Goal: Task Accomplishment & Management: Use online tool/utility

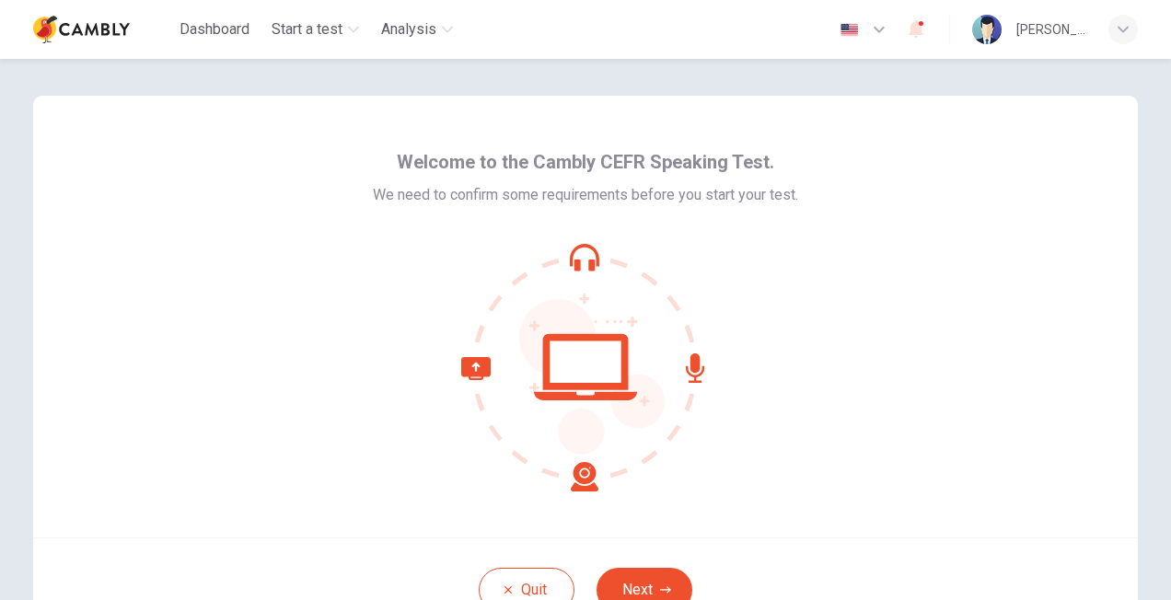
scroll to position [92, 0]
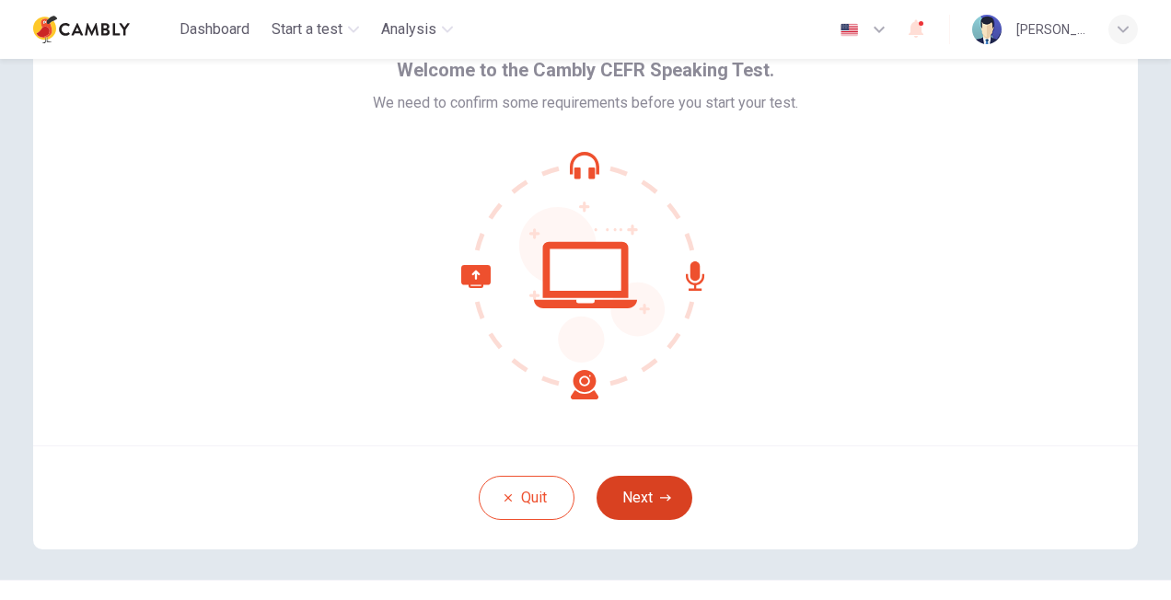
click at [660, 502] on icon "button" at bounding box center [665, 498] width 11 height 11
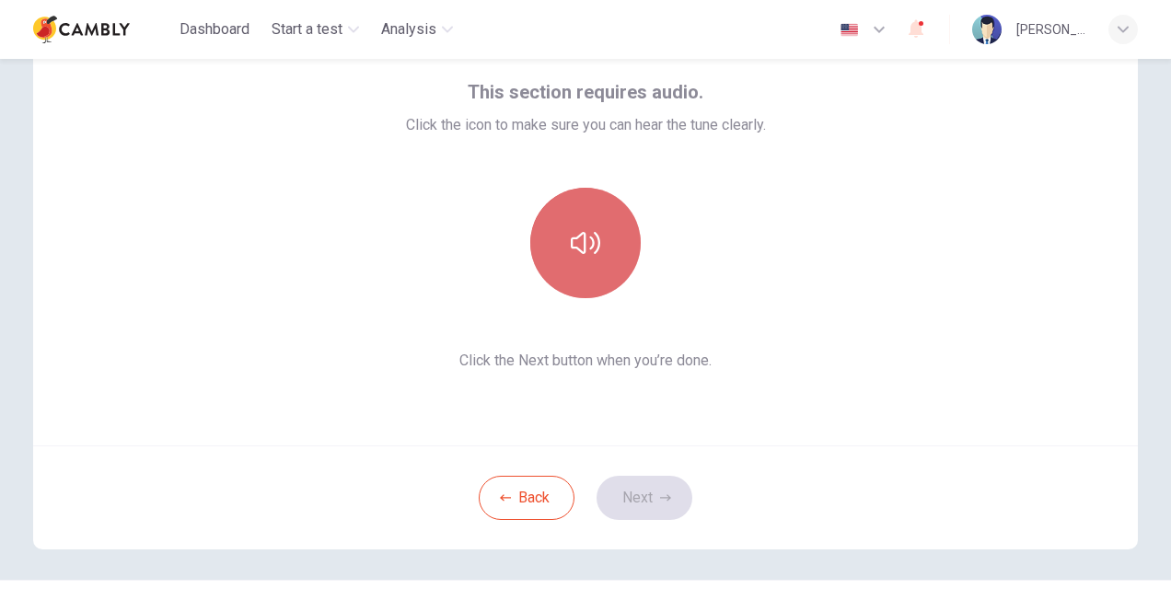
click at [587, 254] on icon "button" at bounding box center [585, 242] width 29 height 29
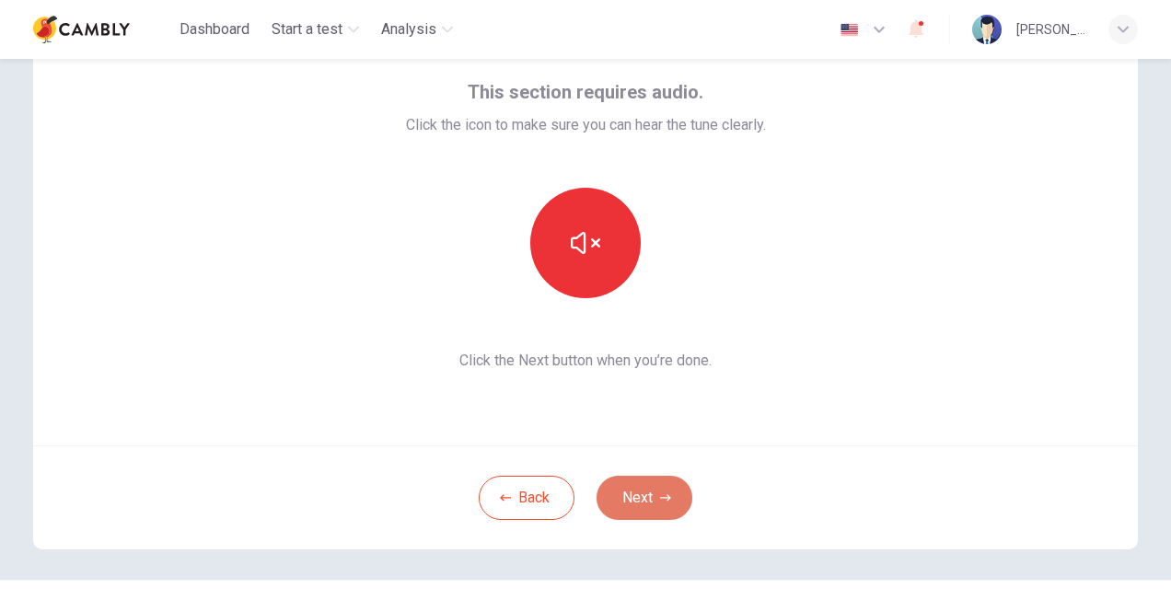
click at [655, 506] on button "Next" at bounding box center [645, 498] width 96 height 44
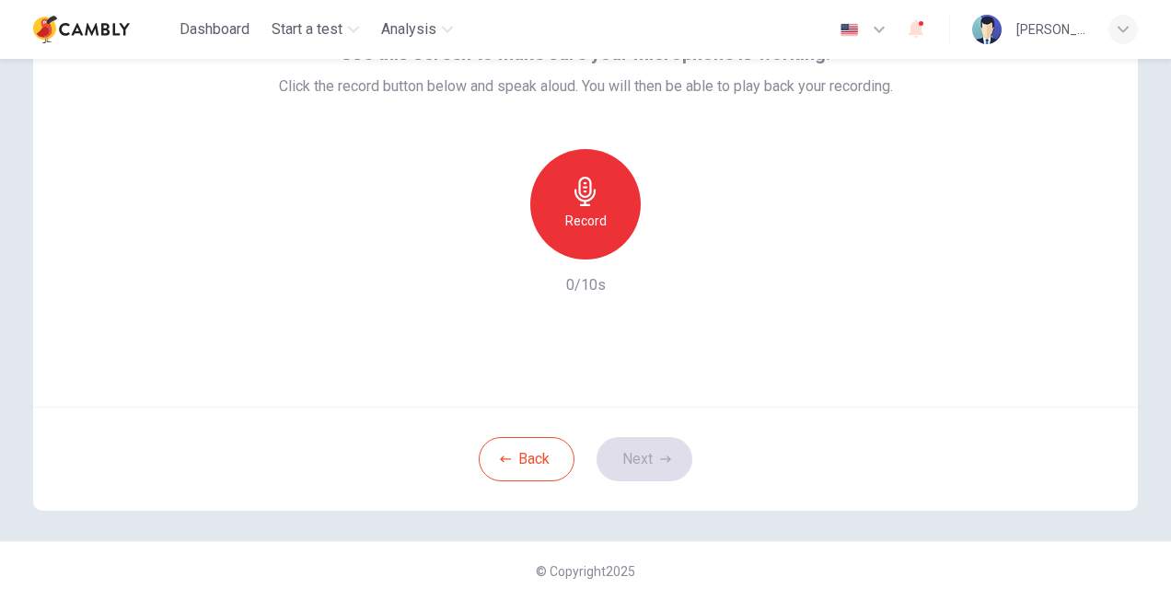
scroll to position [39, 0]
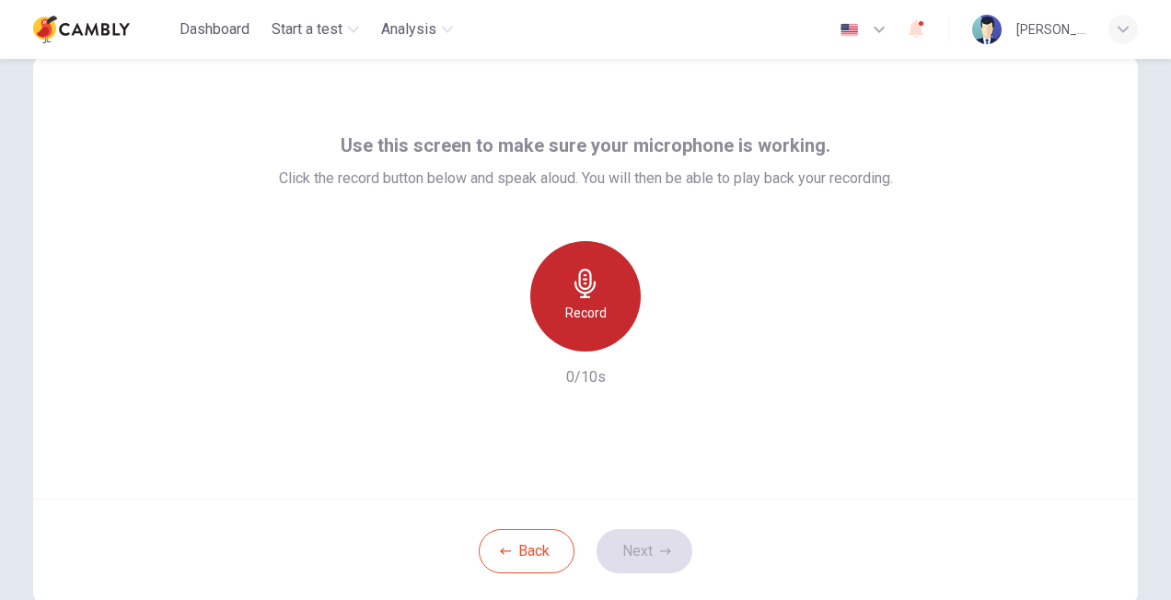
click at [577, 303] on h6 "Record" at bounding box center [585, 313] width 41 height 22
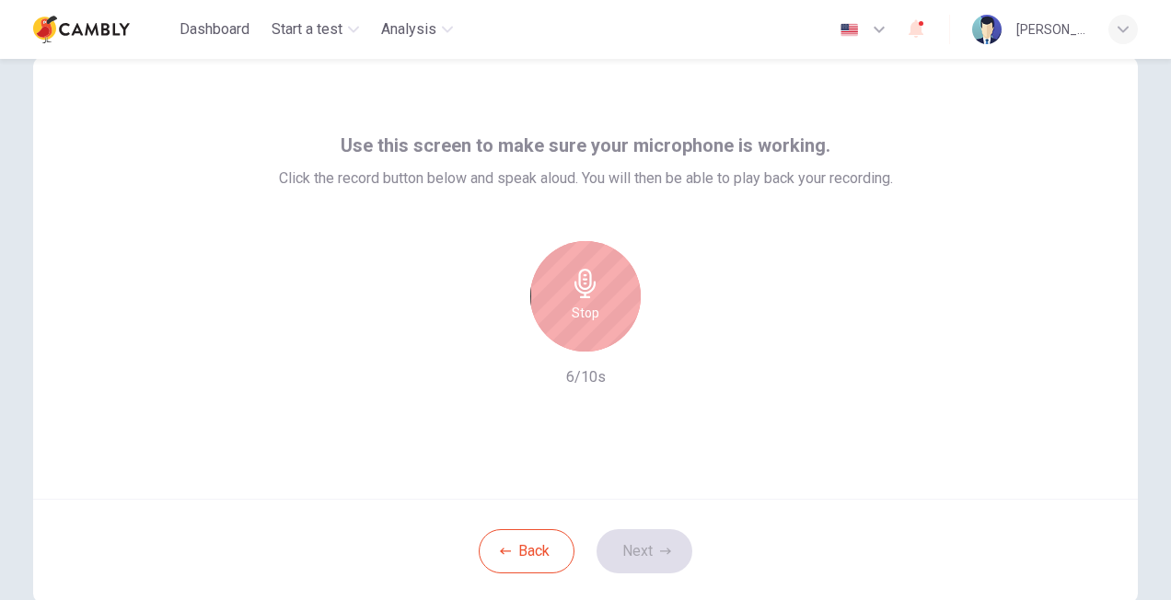
click at [574, 292] on icon "button" at bounding box center [584, 283] width 21 height 29
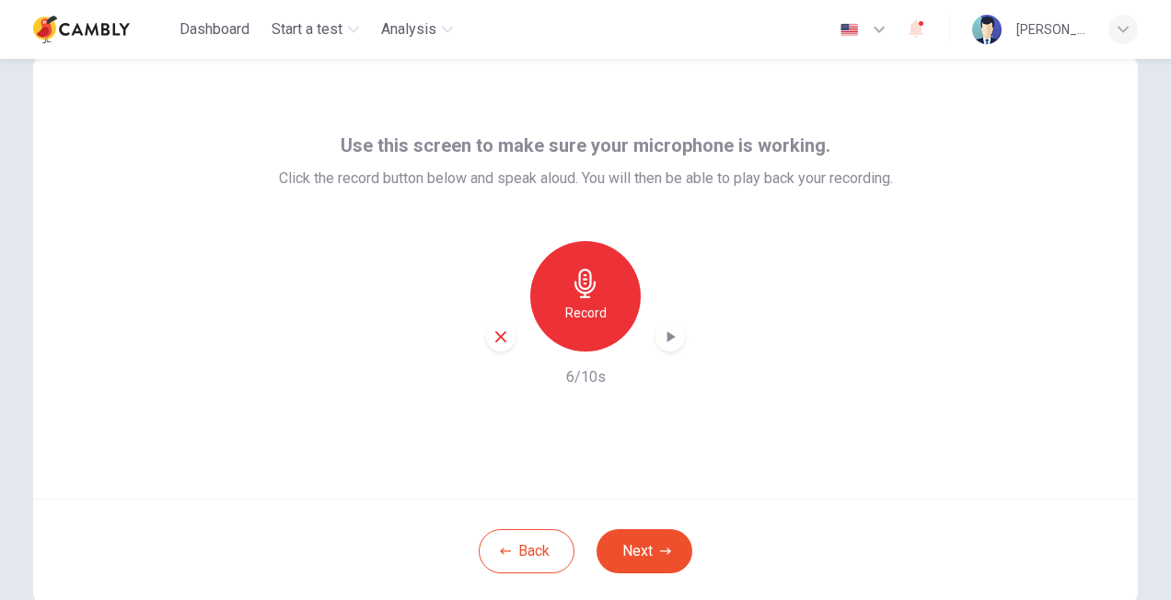
click at [672, 342] on icon "button" at bounding box center [670, 337] width 18 height 18
click at [639, 551] on button "Next" at bounding box center [645, 551] width 96 height 44
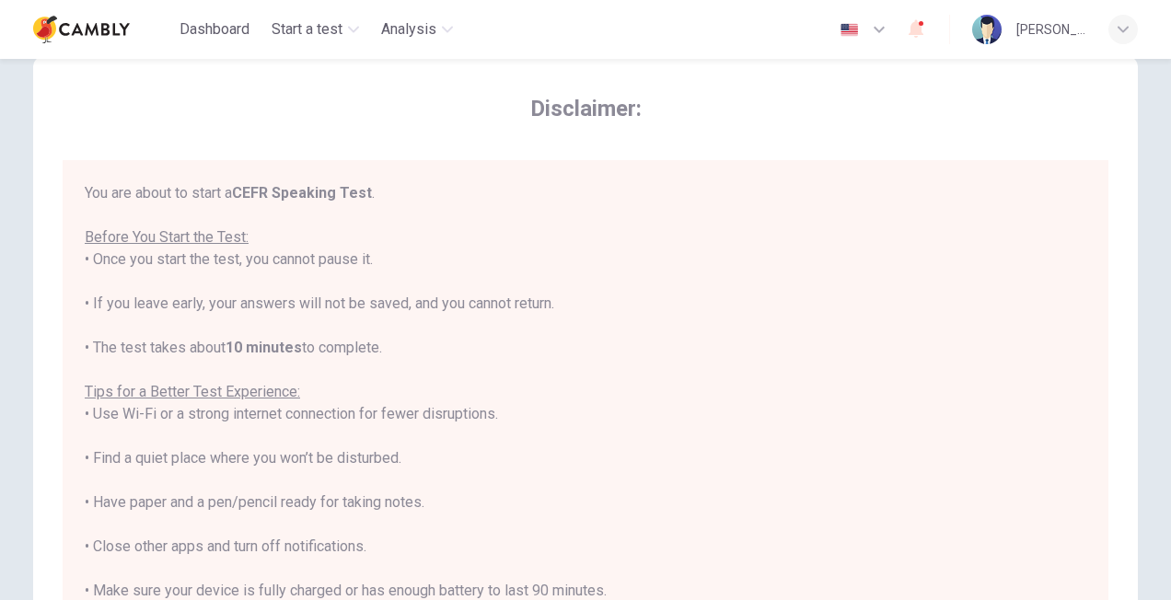
click at [280, 195] on b "CEFR Speaking Test" at bounding box center [302, 192] width 140 height 17
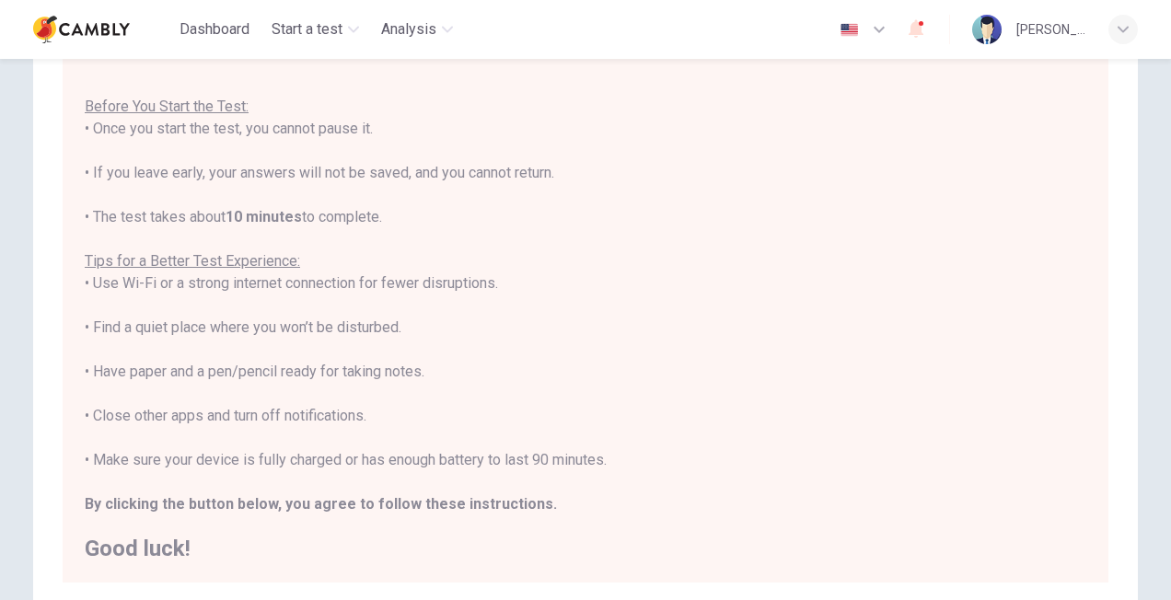
scroll to position [186, 0]
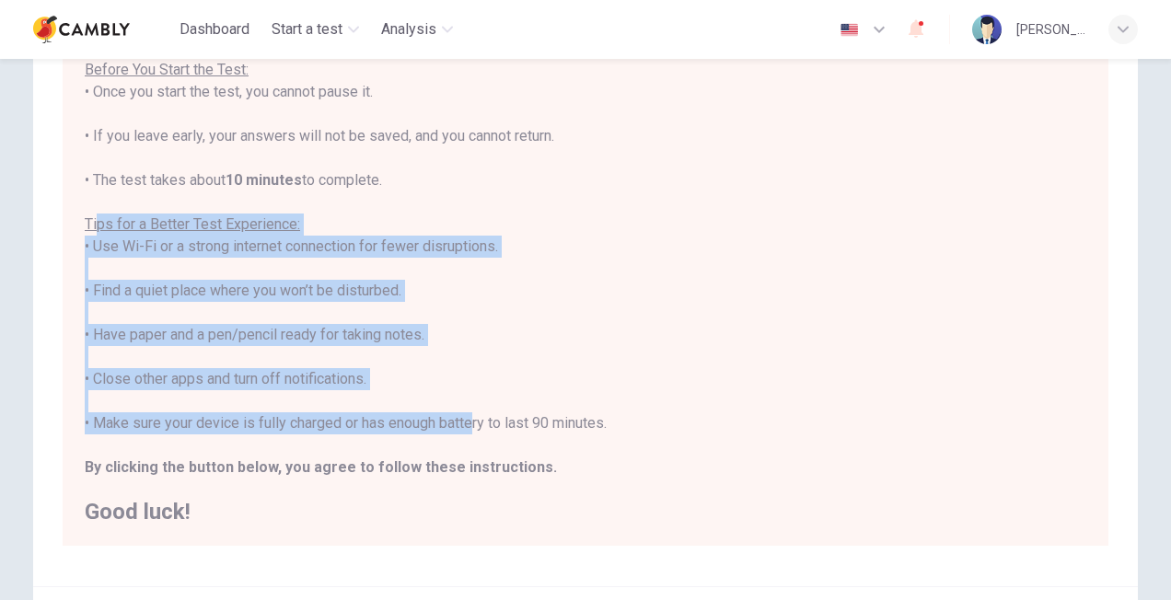
drag, startPoint x: 92, startPoint y: 223, endPoint x: 467, endPoint y: 416, distance: 421.6
click at [467, 416] on div "You are about to start a CEFR Speaking Test . Before You Start the Test: • Once…" at bounding box center [586, 269] width 1002 height 508
click at [182, 242] on div "You are about to start a CEFR Speaking Test . Before You Start the Test: • Once…" at bounding box center [586, 269] width 1002 height 508
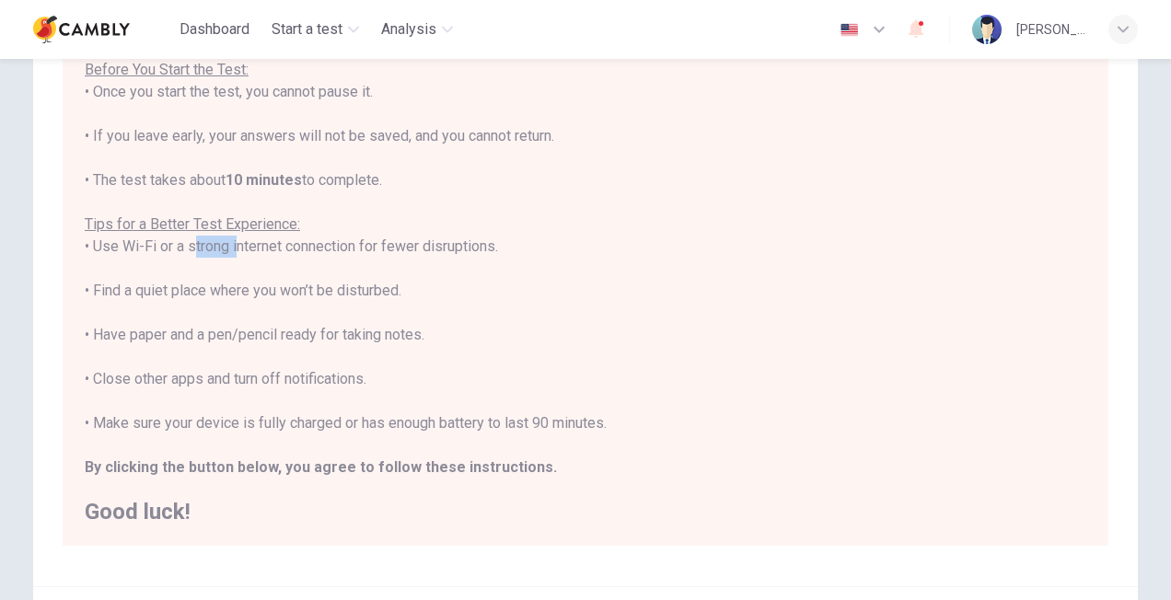
click at [182, 242] on div "You are about to start a CEFR Speaking Test . Before You Start the Test: • Once…" at bounding box center [586, 269] width 1002 height 508
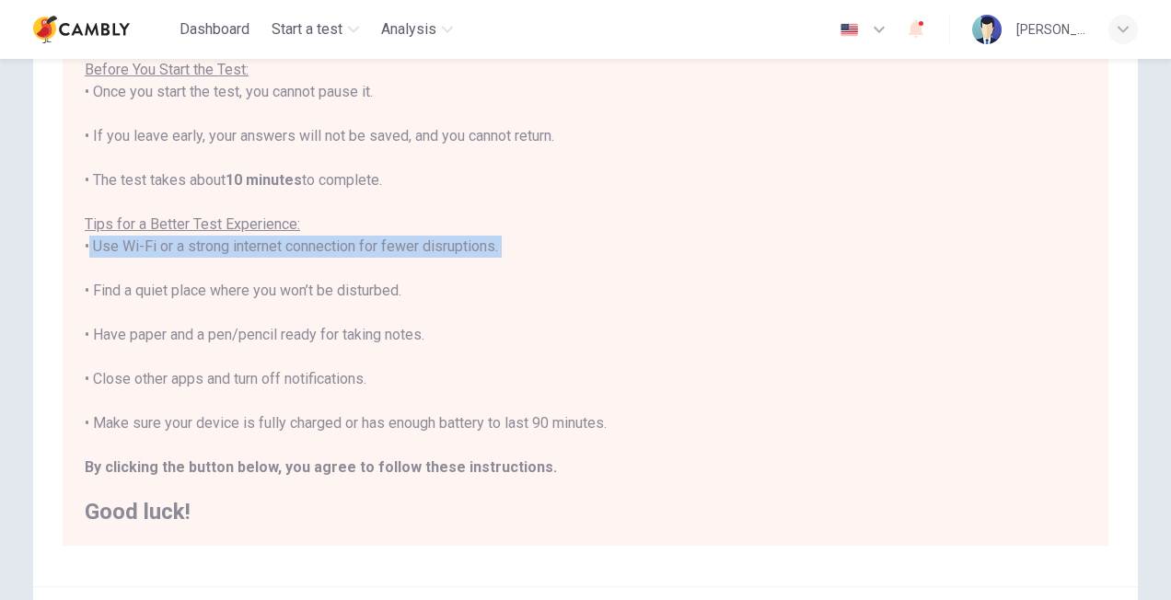
click at [182, 242] on div "You are about to start a CEFR Speaking Test . Before You Start the Test: • Once…" at bounding box center [586, 269] width 1002 height 508
drag, startPoint x: 182, startPoint y: 242, endPoint x: 289, endPoint y: 247, distance: 106.9
click at [288, 241] on div "You are about to start a CEFR Speaking Test . Before You Start the Test: • Once…" at bounding box center [586, 269] width 1002 height 508
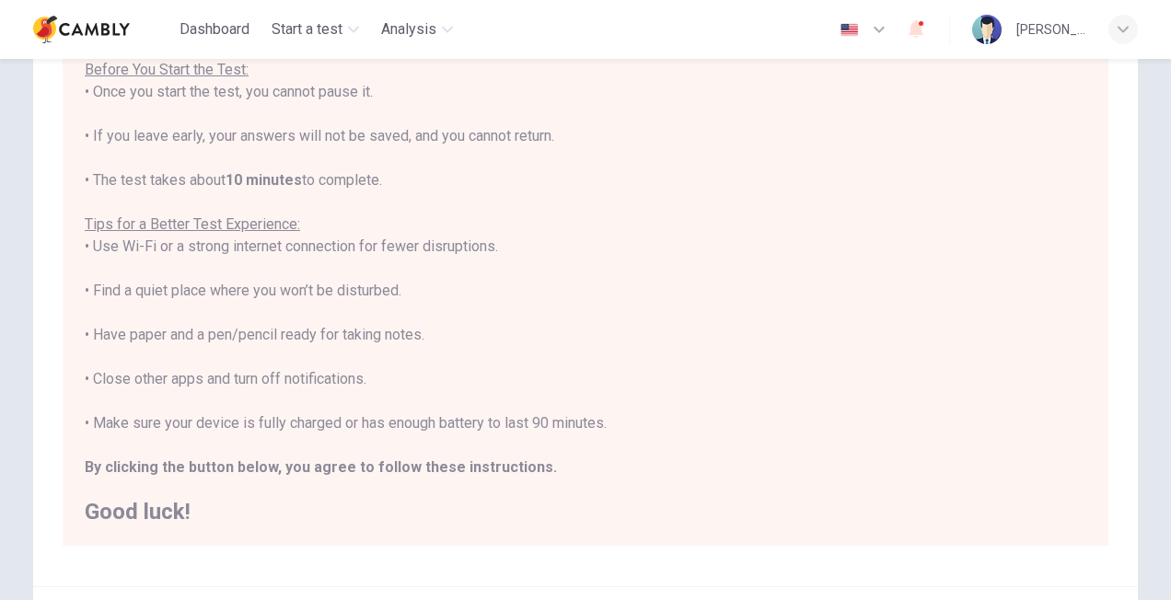
click at [133, 291] on div "You are about to start a CEFR Speaking Test . Before You Start the Test: • Once…" at bounding box center [586, 269] width 1002 height 508
click at [33, 364] on div "Disclaimer: You are about to start a CEFR Speaking Test . Before You Start the …" at bounding box center [585, 248] width 1105 height 677
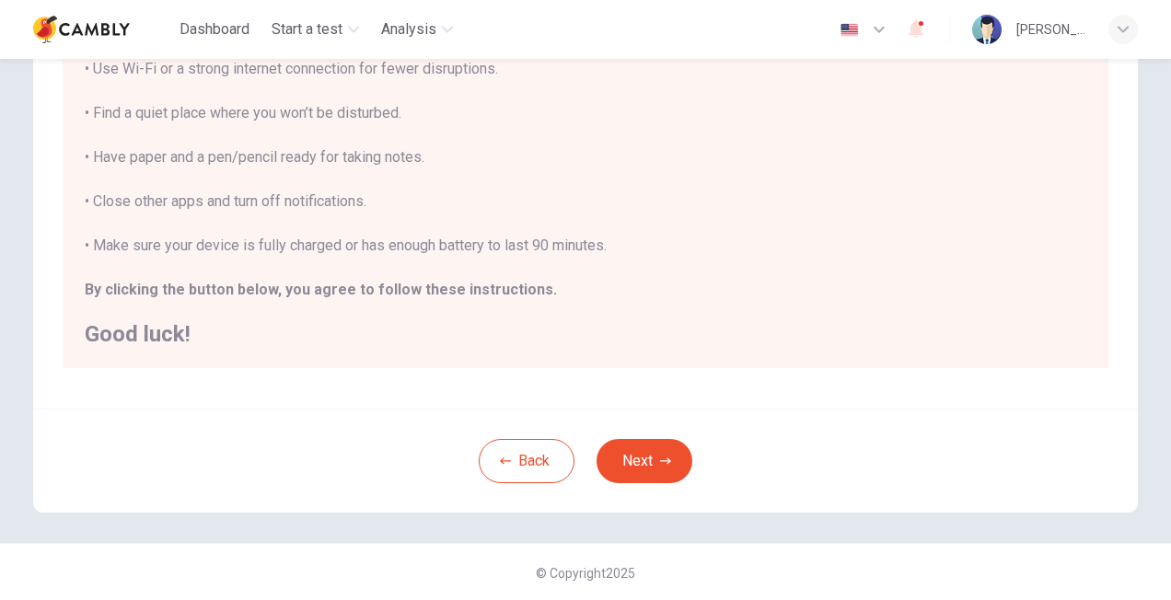
scroll to position [365, 0]
click at [481, 241] on div "You are about to start a CEFR Speaking Test . Before You Start the Test: • Once…" at bounding box center [586, 90] width 1002 height 508
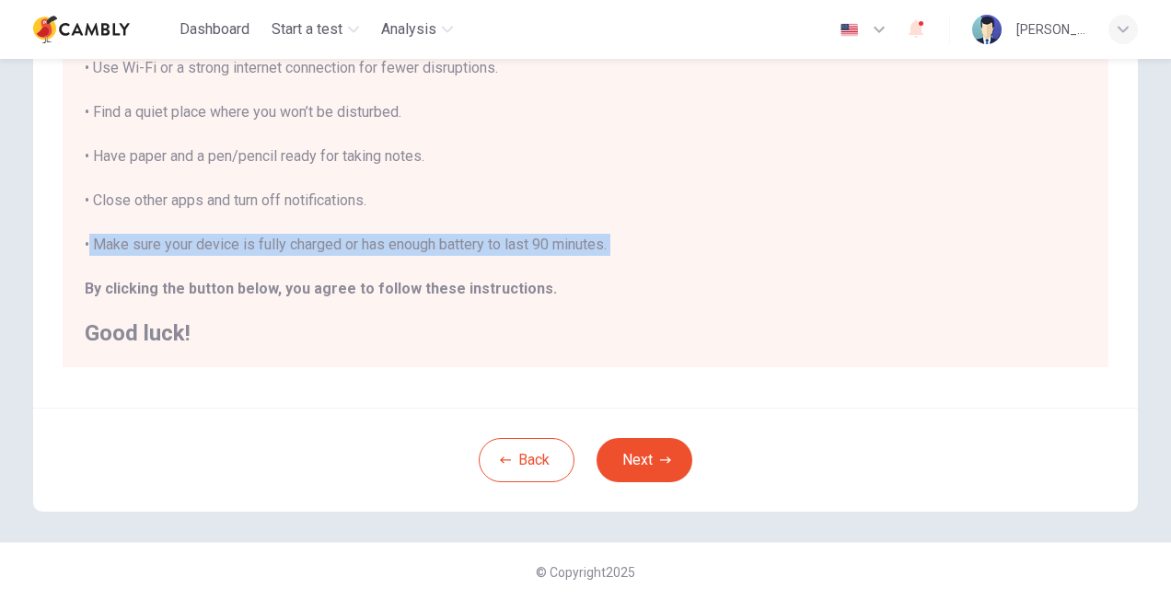
click at [481, 241] on div "You are about to start a CEFR Speaking Test . Before You Start the Test: • Once…" at bounding box center [586, 90] width 1002 height 508
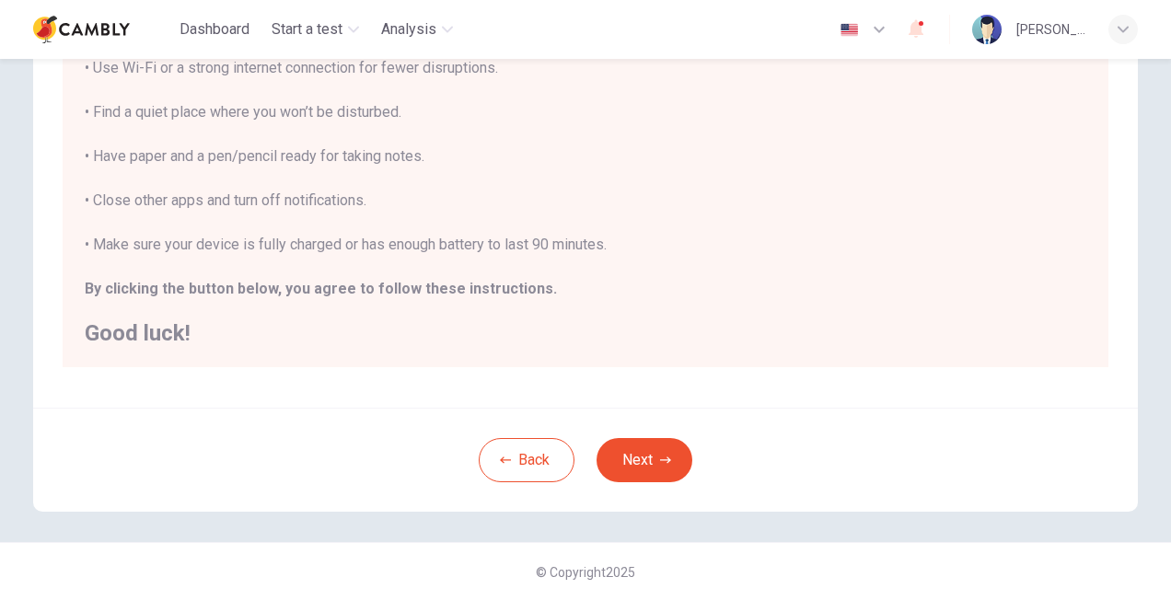
drag, startPoint x: 481, startPoint y: 241, endPoint x: 425, endPoint y: 296, distance: 78.1
click at [435, 295] on b "By clicking the button below, you agree to follow these instructions." at bounding box center [321, 288] width 472 height 17
click at [654, 455] on button "Next" at bounding box center [645, 460] width 96 height 44
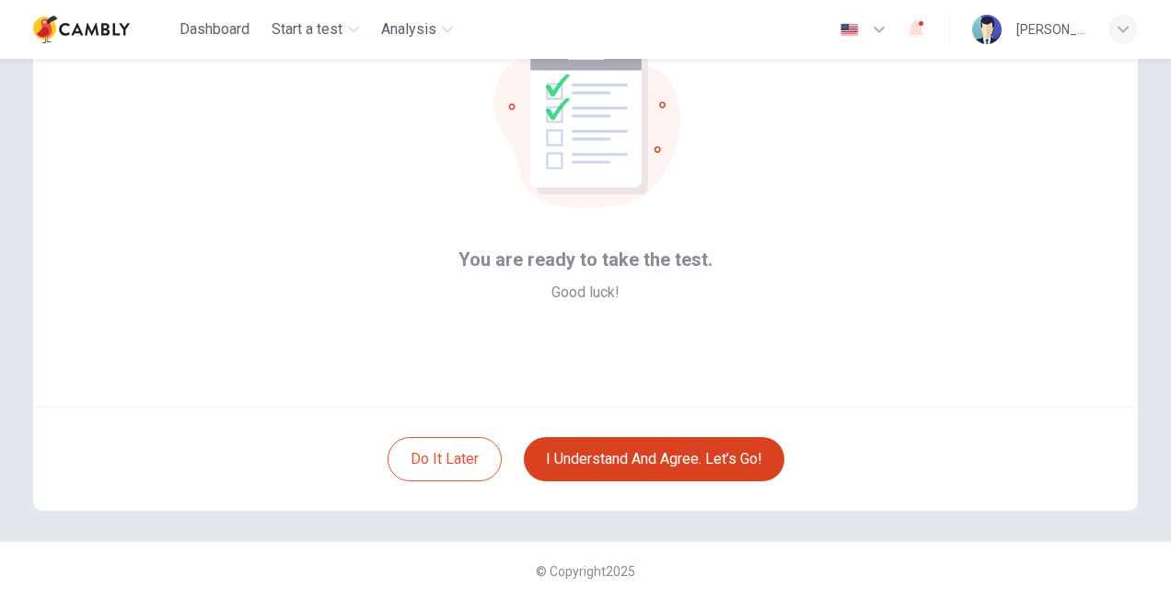
scroll to position [131, 0]
click at [1041, 29] on div "[PERSON_NAME]" at bounding box center [1051, 29] width 70 height 22
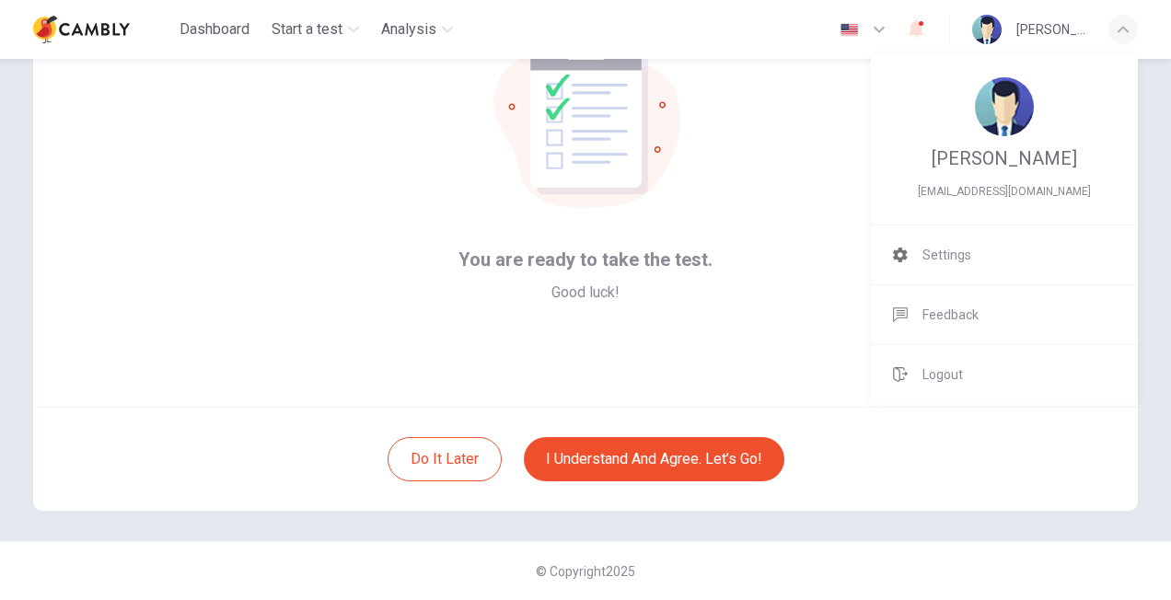
click at [1041, 29] on div at bounding box center [585, 300] width 1171 height 600
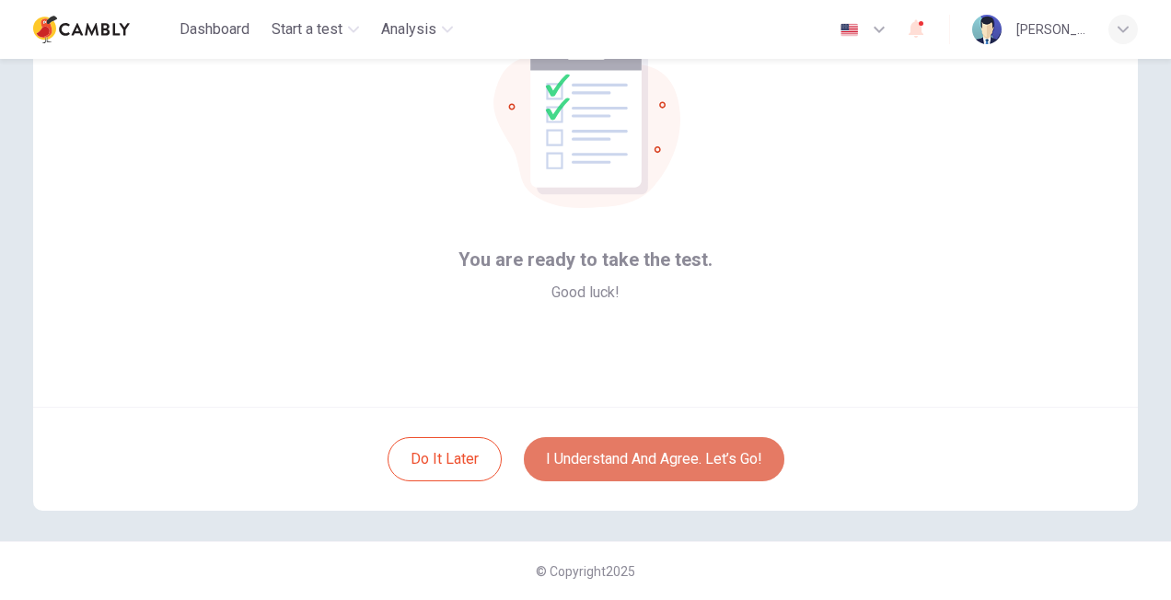
click at [619, 466] on button "I understand and agree. Let’s go!" at bounding box center [654, 459] width 261 height 44
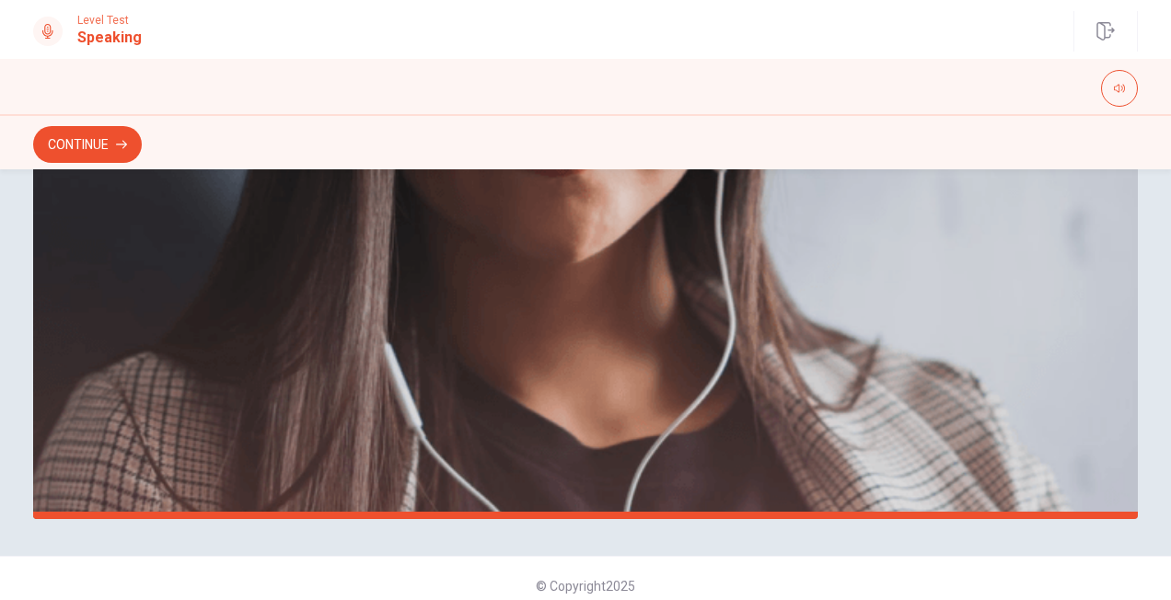
scroll to position [504, 0]
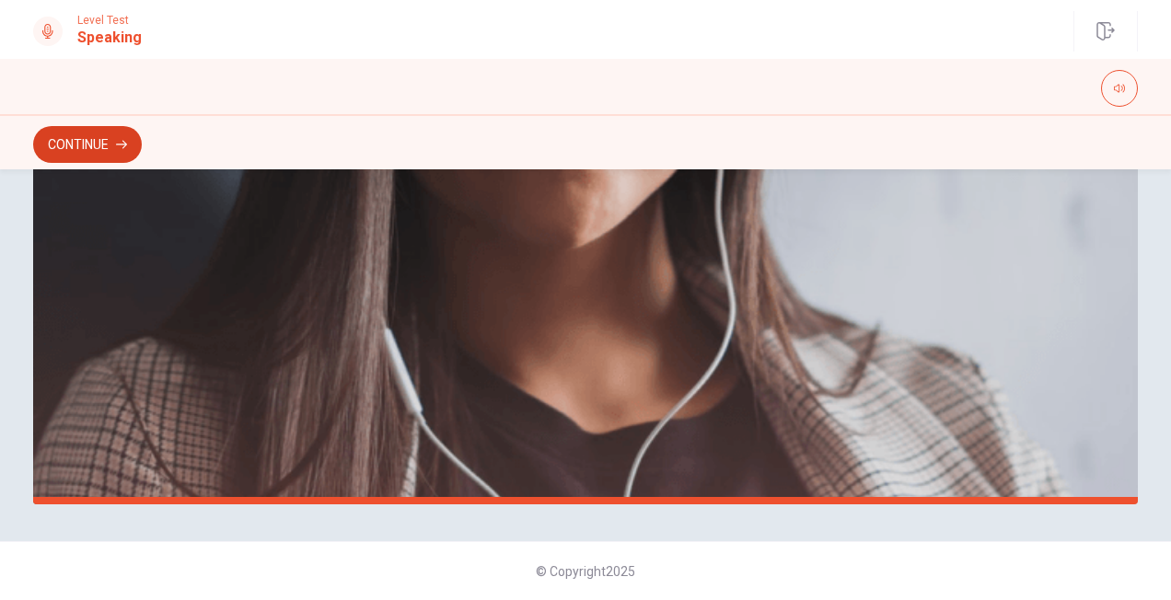
click at [125, 146] on icon "button" at bounding box center [121, 145] width 11 height 8
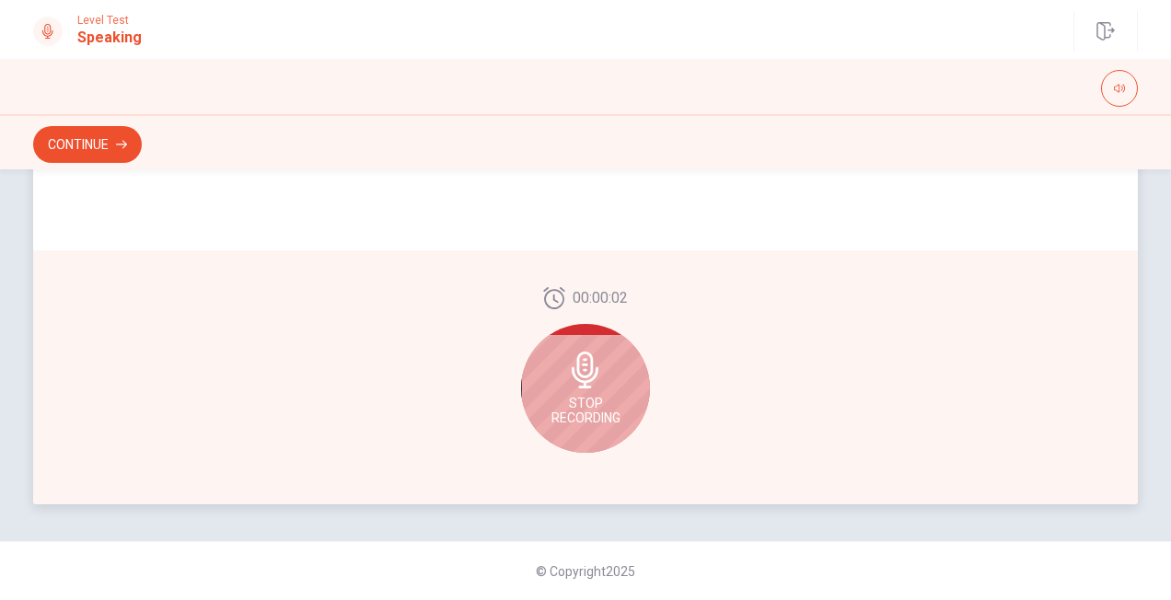
click at [597, 405] on span "Stop Recording" at bounding box center [585, 410] width 69 height 29
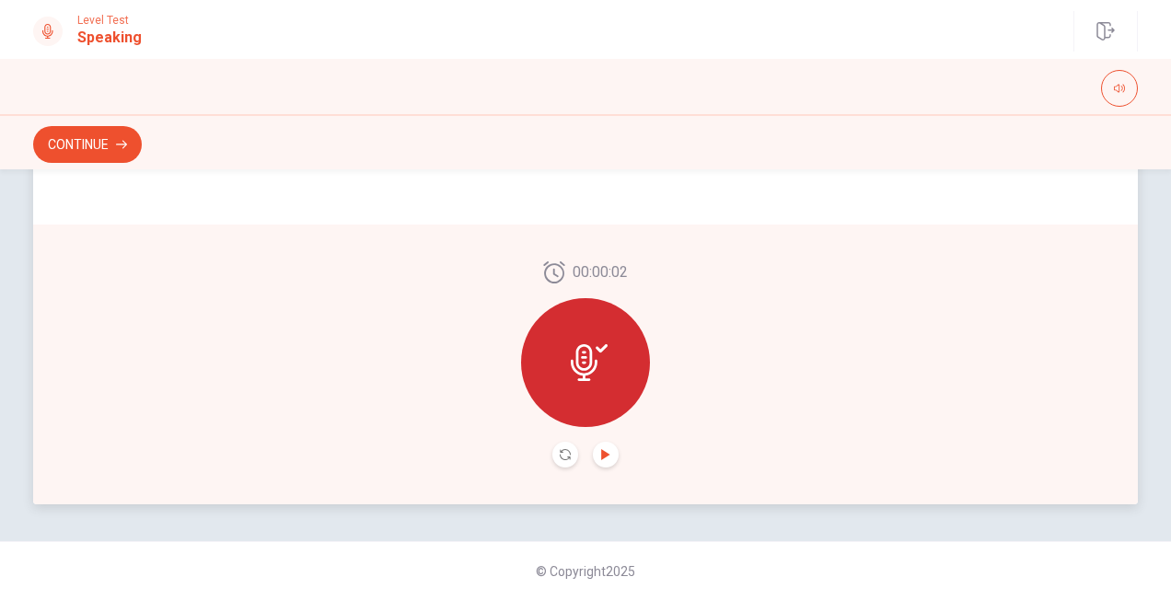
click at [600, 458] on icon "Play Audio" at bounding box center [605, 454] width 11 height 11
click at [94, 144] on button "Continue" at bounding box center [87, 144] width 109 height 37
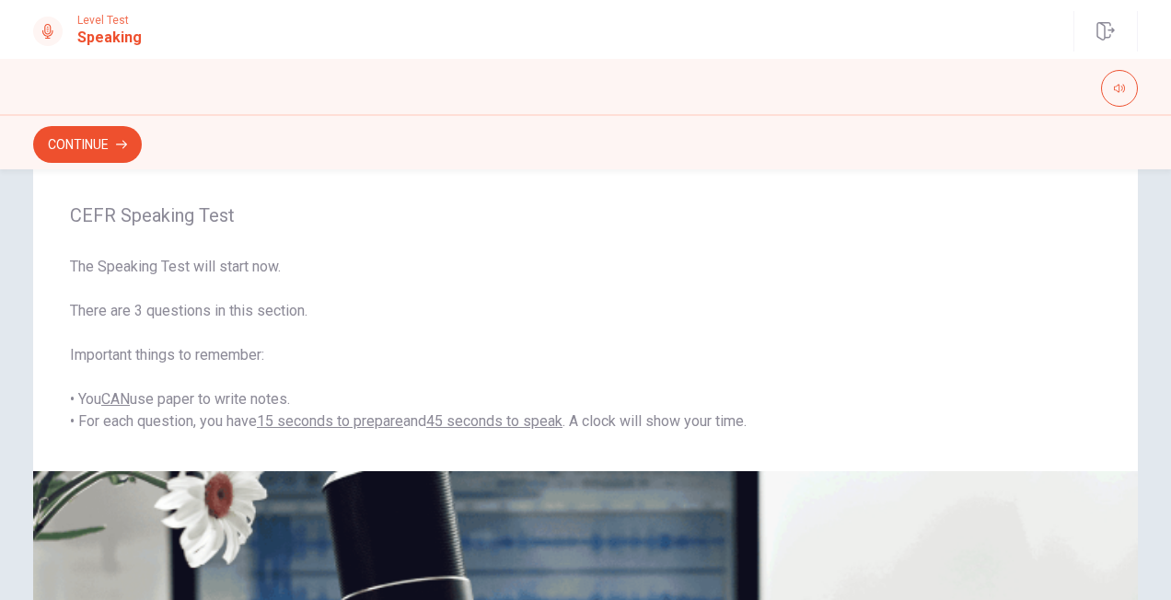
scroll to position [35, 0]
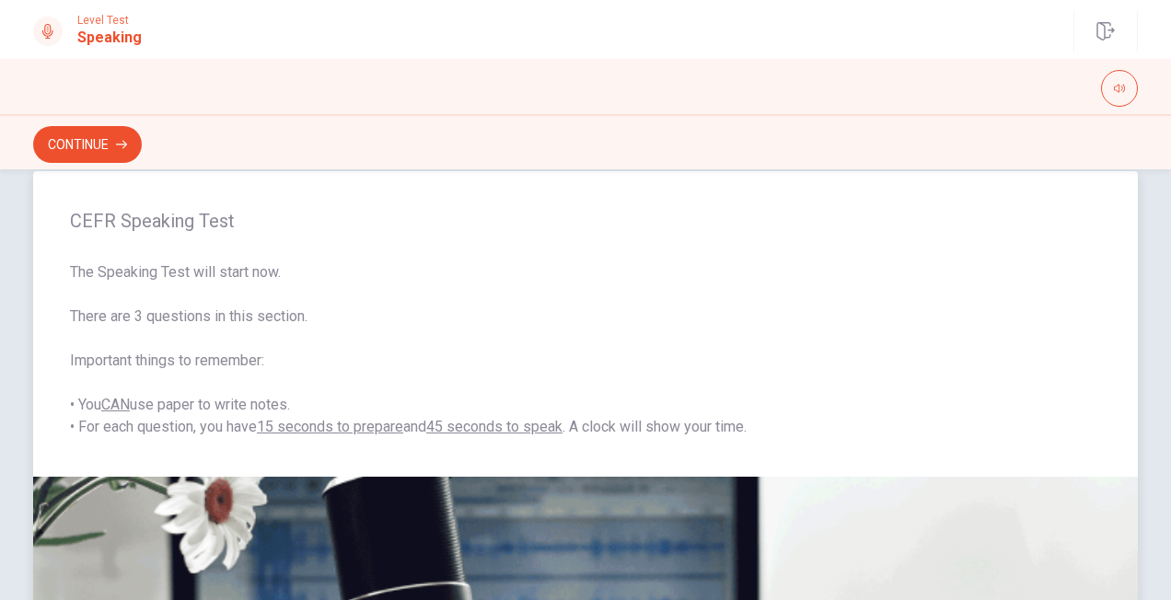
drag, startPoint x: 72, startPoint y: 307, endPoint x: 309, endPoint y: 367, distance: 244.9
click at [309, 367] on span "The Speaking Test will start now. There are 3 questions in this section. Import…" at bounding box center [585, 349] width 1031 height 177
click at [173, 366] on span "The Speaking Test will start now. There are 3 questions in this section. Import…" at bounding box center [585, 349] width 1031 height 177
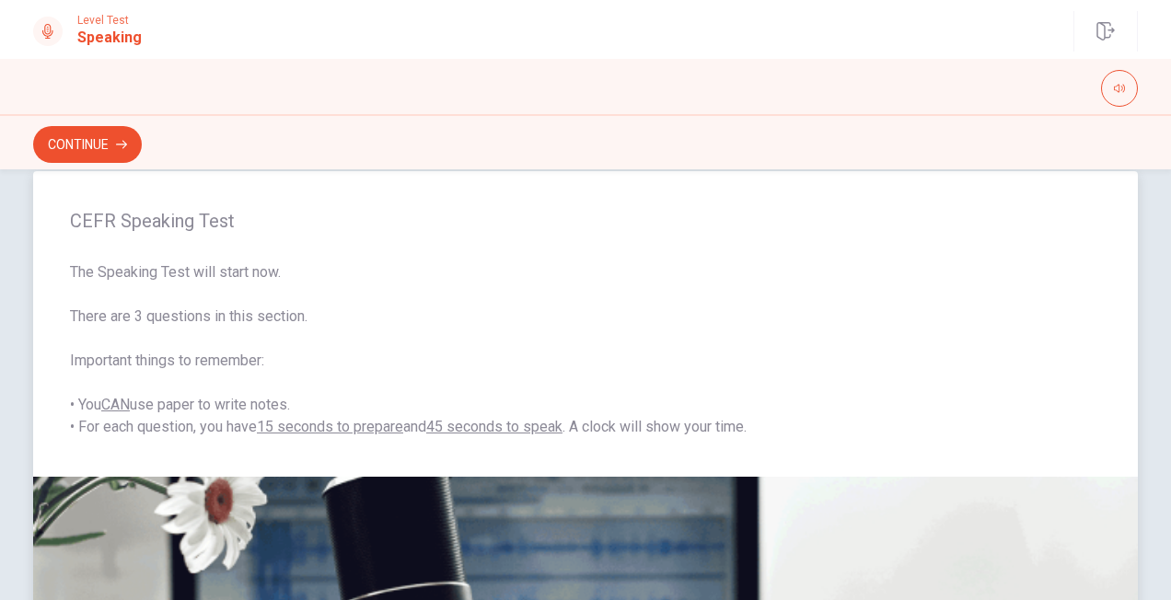
click at [207, 350] on span "The Speaking Test will start now. There are 3 questions in this section. Import…" at bounding box center [585, 349] width 1031 height 177
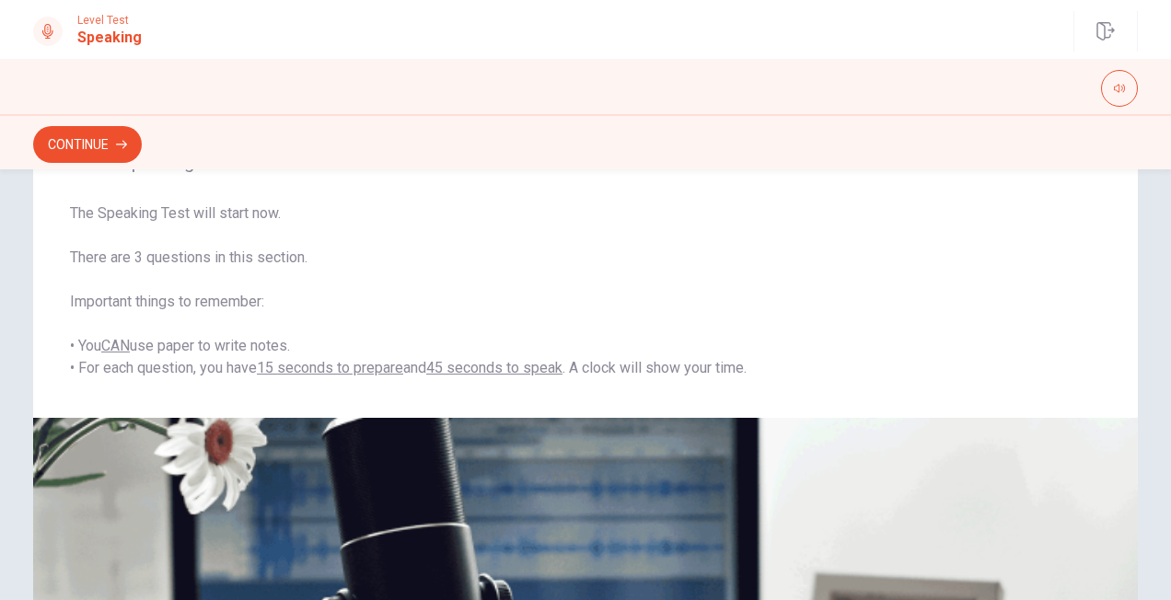
scroll to position [98, 0]
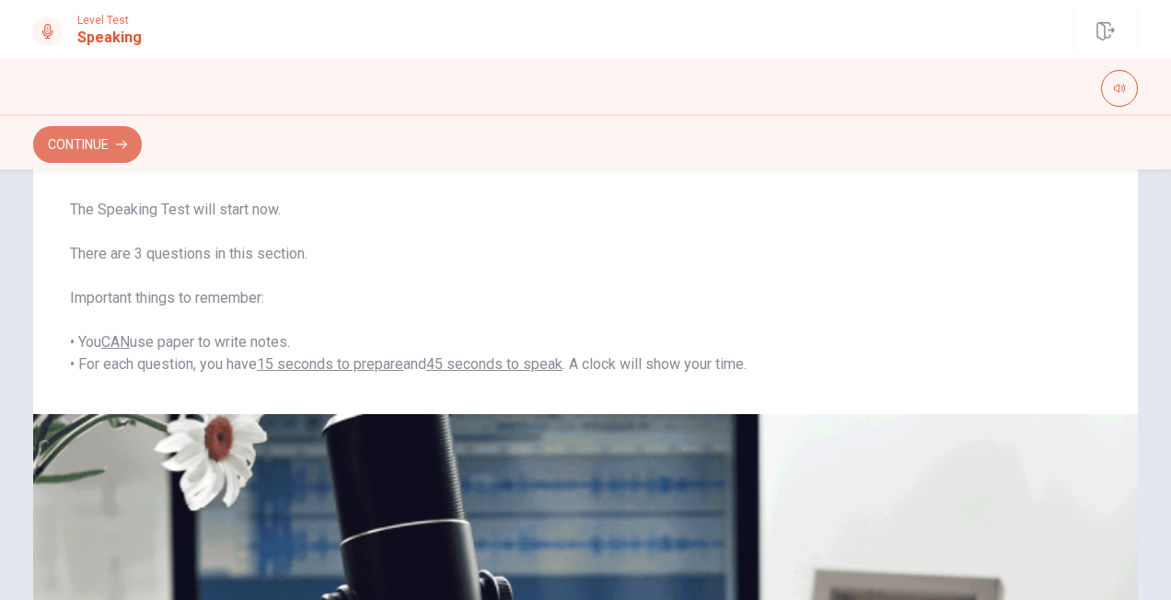
click at [112, 150] on button "Continue" at bounding box center [87, 144] width 109 height 37
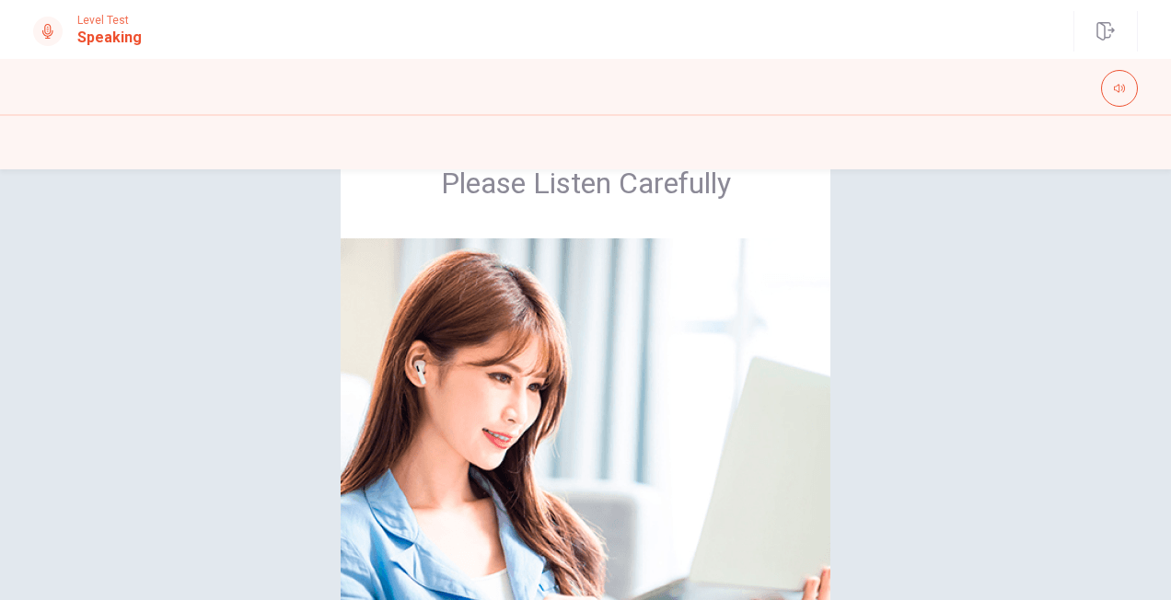
scroll to position [64, 0]
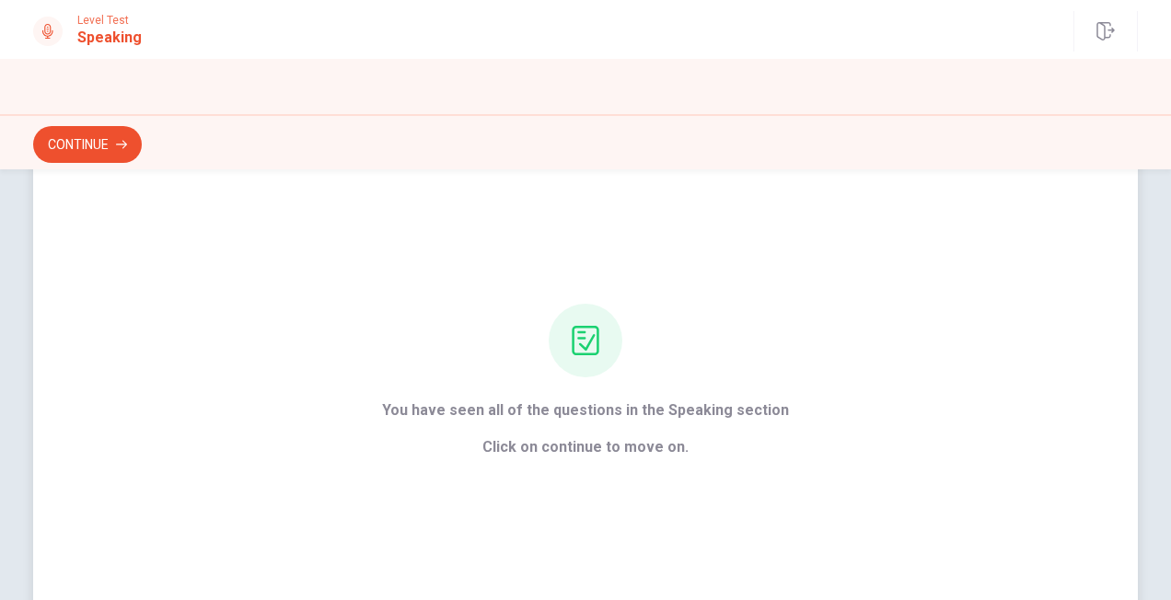
click at [557, 447] on span "Click on continue to move on." at bounding box center [585, 447] width 407 height 22
click at [98, 149] on button "Continue" at bounding box center [87, 144] width 109 height 37
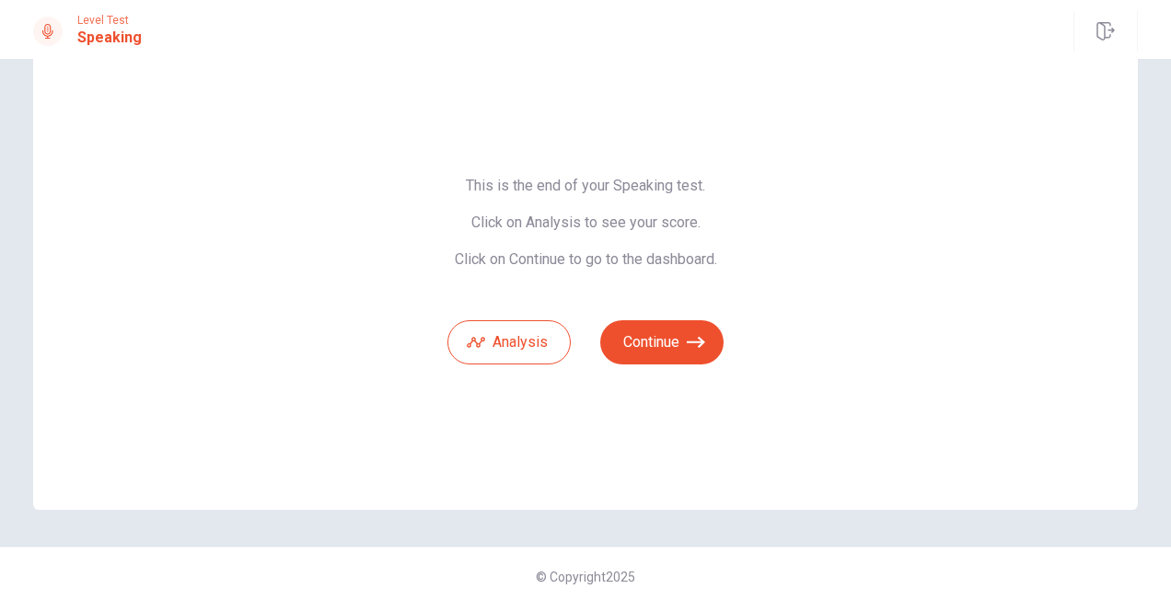
drag, startPoint x: 456, startPoint y: 182, endPoint x: 696, endPoint y: 258, distance: 251.9
click at [696, 258] on span "This is the end of your Speaking test. Click on Analysis to see your score. Cli…" at bounding box center [585, 223] width 276 height 92
click at [657, 256] on span "This is the end of your Speaking test. Click on Analysis to see your score. Cli…" at bounding box center [585, 223] width 276 height 92
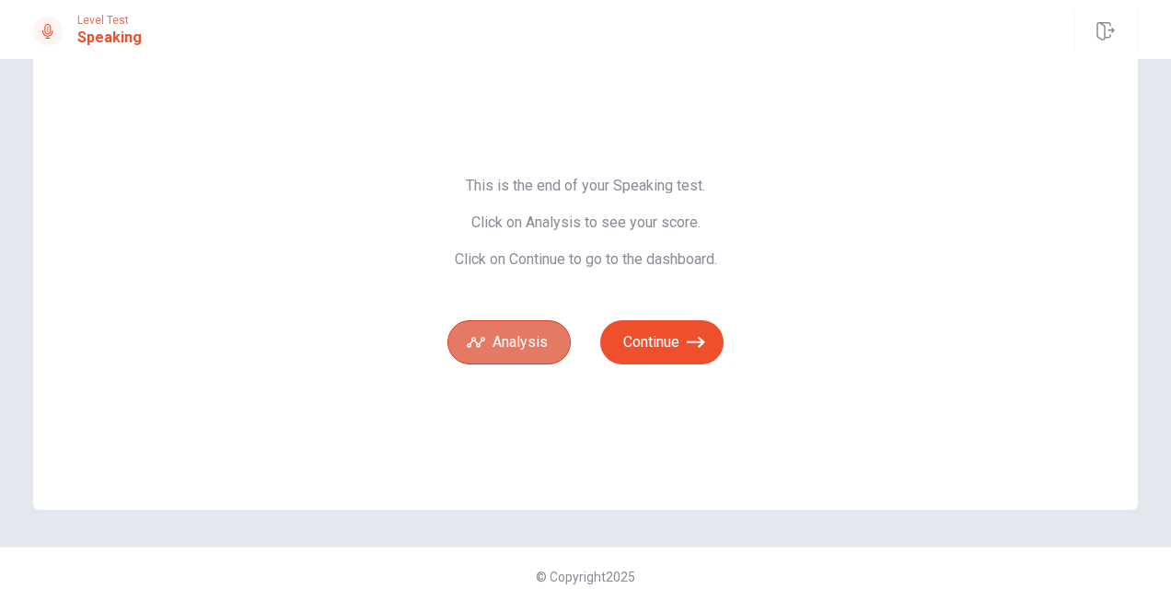
click at [510, 341] on button "Analysis" at bounding box center [508, 342] width 123 height 44
